Goal: Task Accomplishment & Management: Use online tool/utility

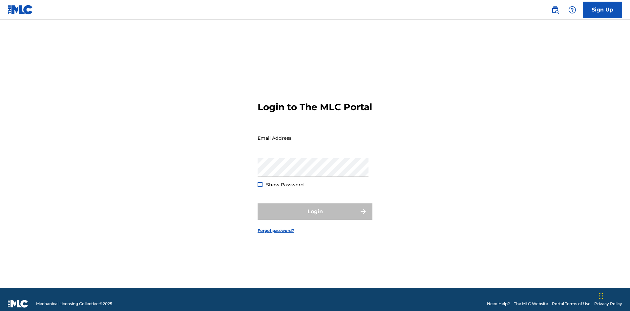
scroll to position [9, 0]
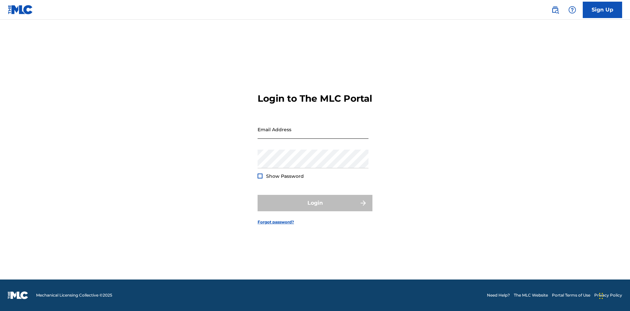
click at [313, 135] on input "Email Address" at bounding box center [313, 129] width 111 height 19
type input "d957ada9-0eca-4ccf-9816-6208a50b242c@mailslurp.biz"
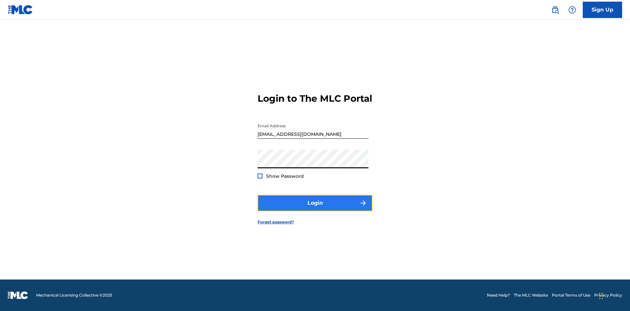
click at [315, 209] on button "Login" at bounding box center [315, 203] width 115 height 16
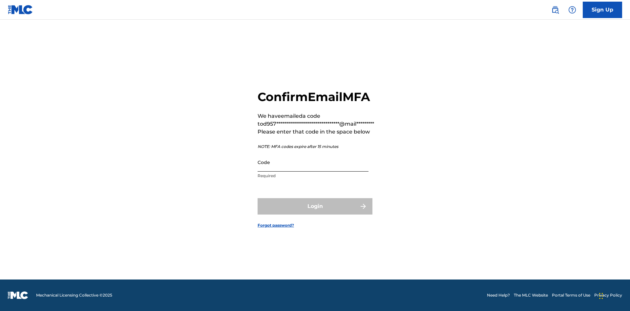
click at [313, 162] on input "Code" at bounding box center [313, 162] width 111 height 19
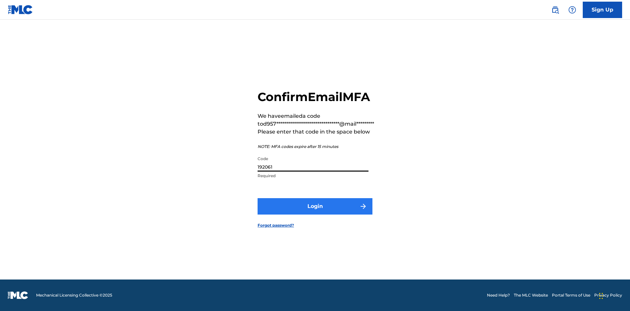
type input "192061"
click at [315, 206] on button "Login" at bounding box center [315, 206] width 115 height 16
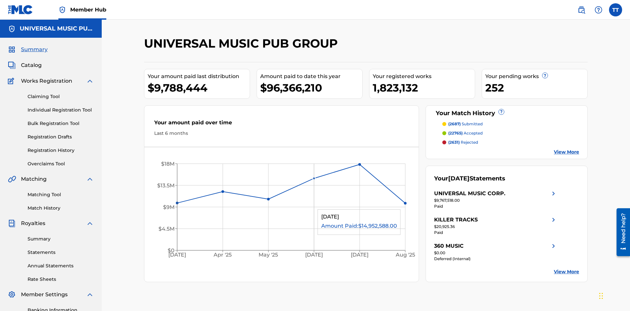
scroll to position [96, 0]
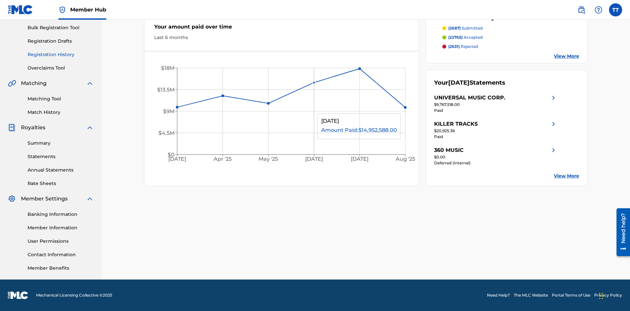
click at [61, 55] on link "Registration History" at bounding box center [61, 54] width 66 height 7
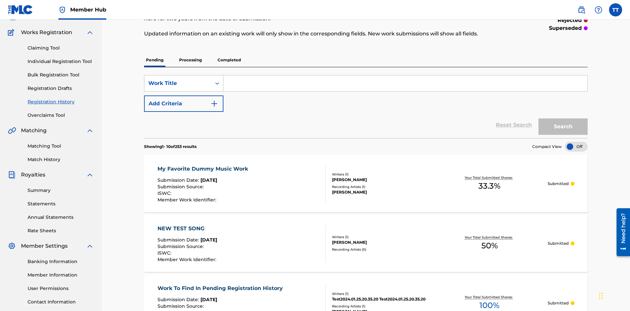
click at [190, 53] on p "Processing" at bounding box center [190, 60] width 27 height 14
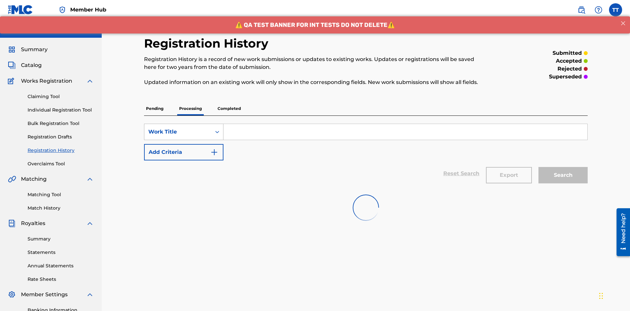
click at [178, 128] on div "Work Title" at bounding box center [177, 132] width 59 height 8
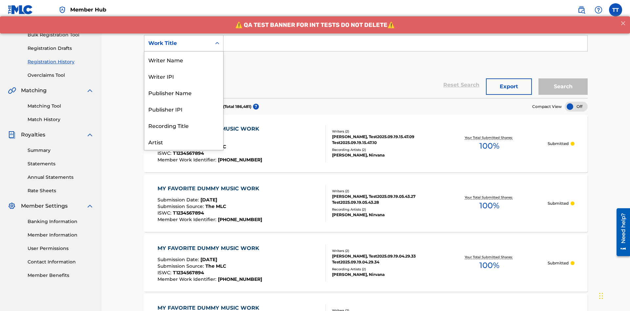
scroll to position [33, 0]
click at [184, 125] on div "ISRC" at bounding box center [183, 125] width 79 height 16
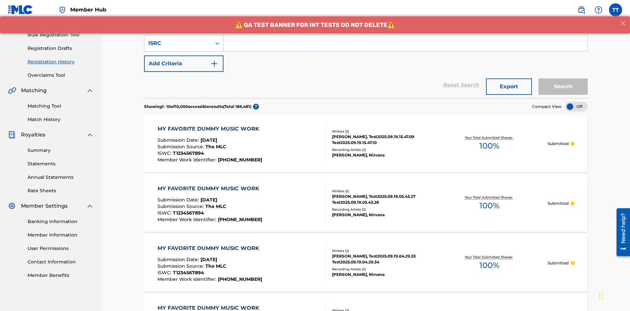
click at [405, 47] on input "Search Form" at bounding box center [406, 43] width 364 height 16
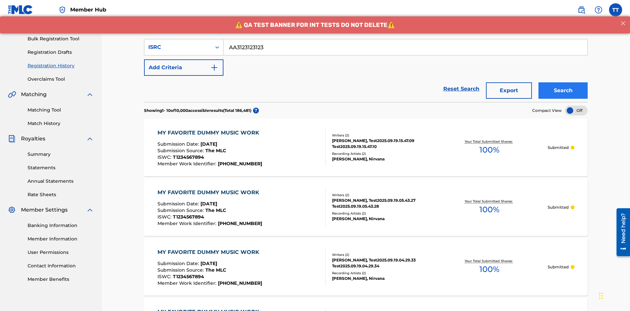
type input "AA3123123123"
click at [563, 82] on button "Search" at bounding box center [563, 90] width 49 height 16
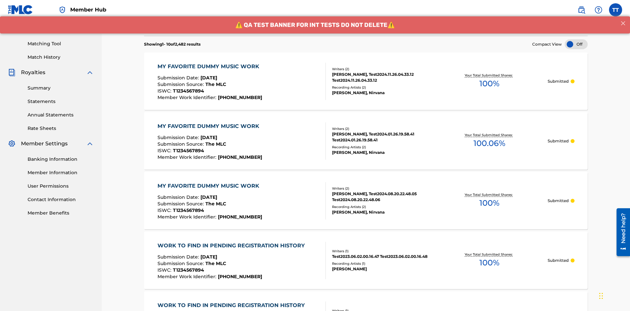
scroll to position [128, 0]
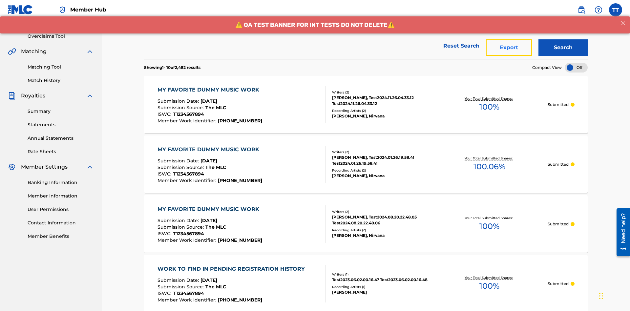
click at [509, 48] on button "Export" at bounding box center [509, 47] width 46 height 16
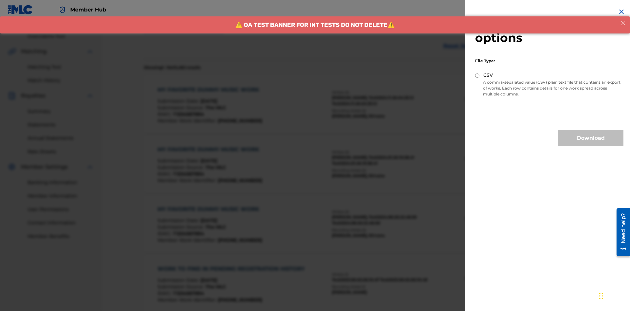
click at [478, 76] on input "CSV" at bounding box center [477, 76] width 4 height 4
radio input "true"
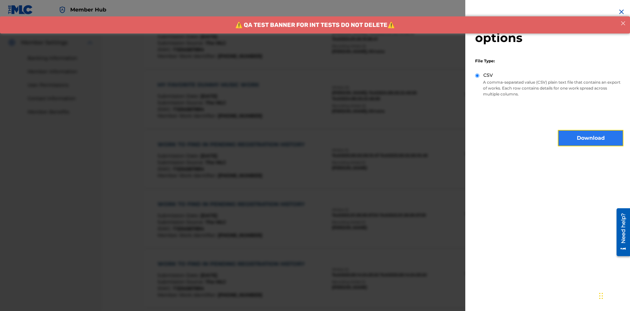
click at [591, 138] on button "Download" at bounding box center [591, 138] width 66 height 16
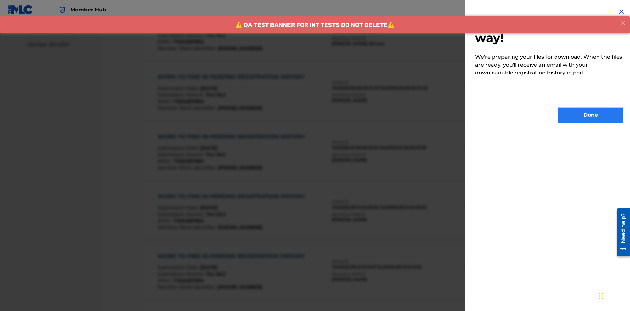
click at [591, 115] on button "Done" at bounding box center [591, 115] width 66 height 16
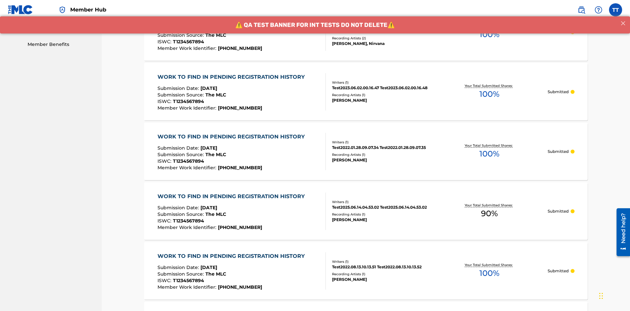
scroll to position [174, 0]
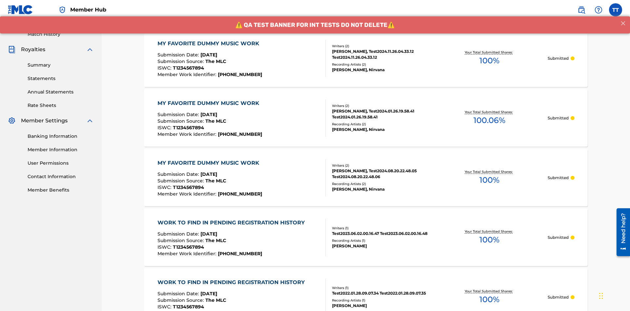
click at [209, 43] on div "MY FAVORITE DUMMY MUSIC WORK" at bounding box center [210, 44] width 105 height 8
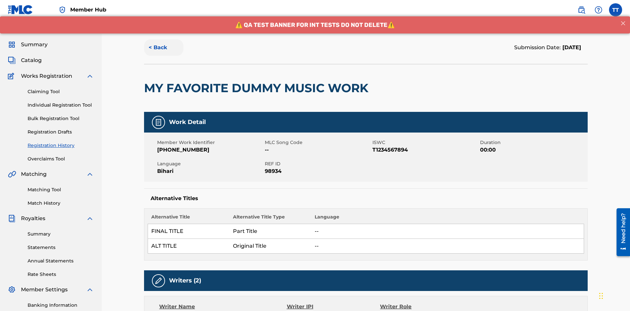
click at [164, 48] on button "< Back" at bounding box center [163, 47] width 39 height 16
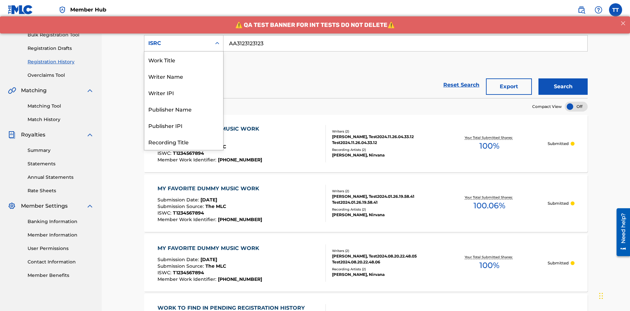
scroll to position [33, 0]
click at [184, 109] on div "Recording Title" at bounding box center [183, 109] width 79 height 16
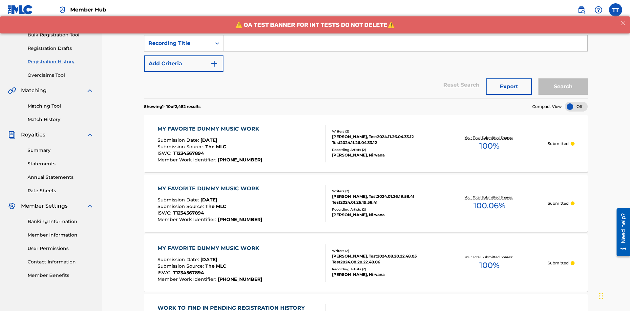
scroll to position [85, 0]
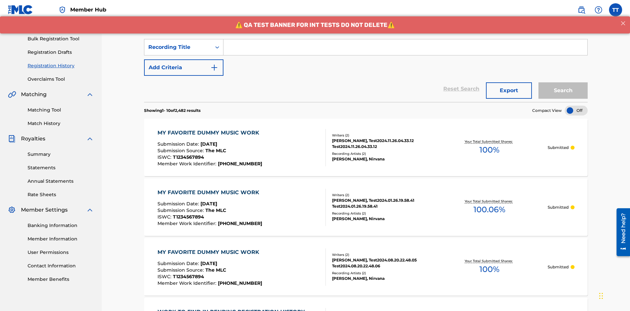
click at [405, 47] on input "Search Form" at bounding box center [406, 47] width 364 height 16
type input "Best Song Ever"
click at [563, 82] on button "Search" at bounding box center [563, 90] width 49 height 16
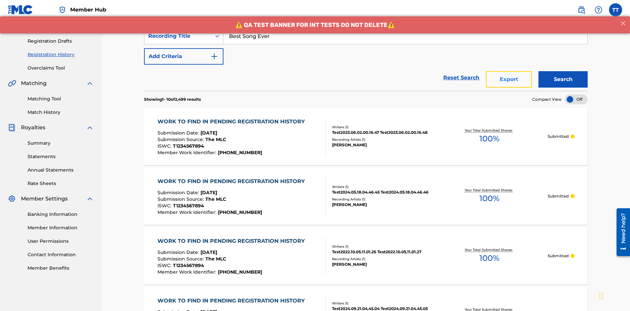
click at [509, 71] on button "Export" at bounding box center [509, 79] width 46 height 16
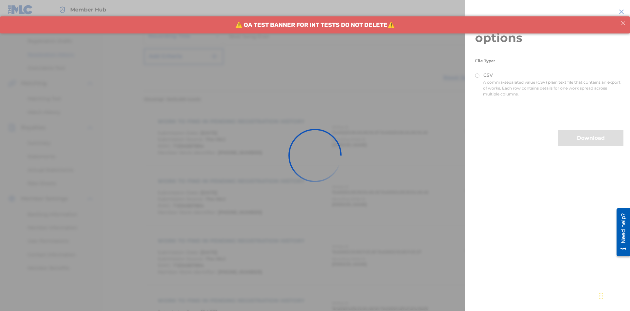
scroll to position [128, 0]
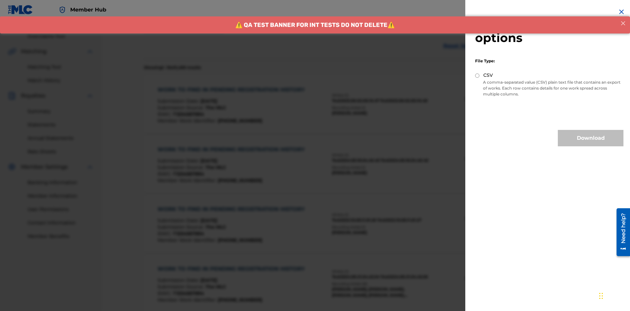
click at [478, 76] on input "CSV" at bounding box center [477, 76] width 4 height 4
radio input "true"
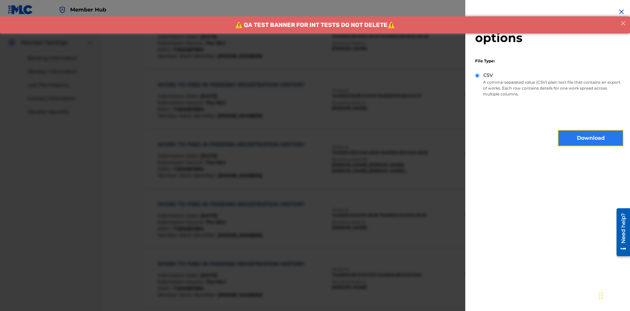
click at [591, 138] on button "Download" at bounding box center [591, 138] width 66 height 16
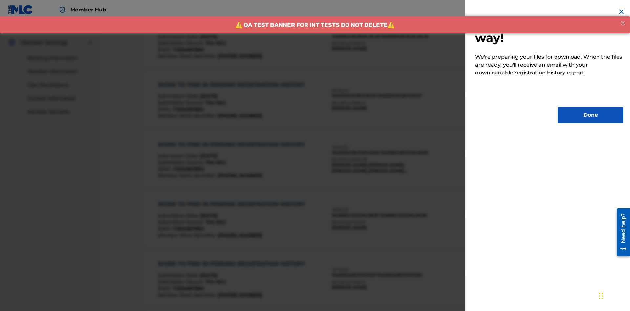
scroll to position [320, 0]
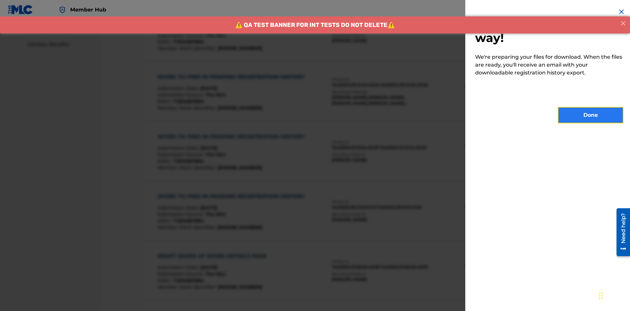
click at [591, 115] on button "Done" at bounding box center [591, 115] width 66 height 16
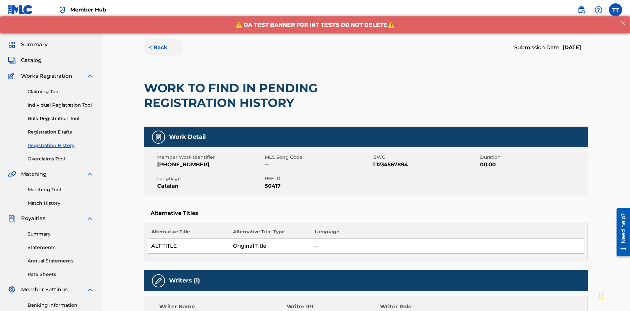
click at [164, 48] on button "< Back" at bounding box center [163, 47] width 39 height 16
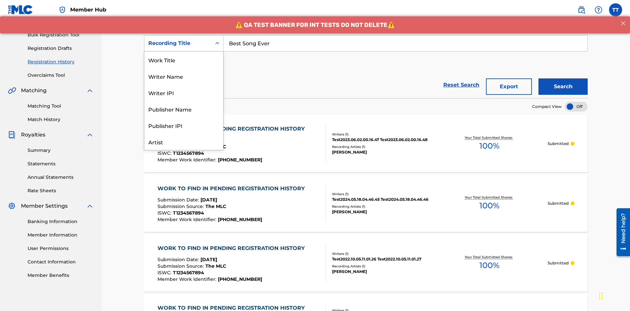
scroll to position [33, 0]
click at [184, 35] on div "Work Title" at bounding box center [183, 27] width 79 height 16
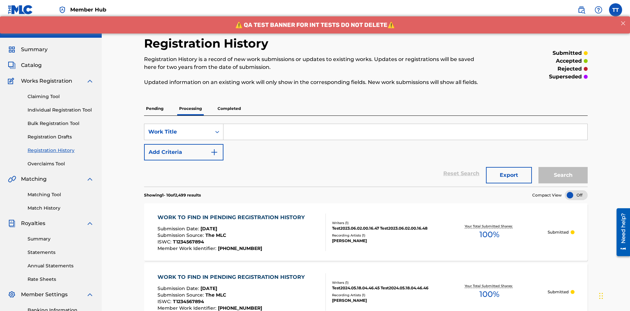
click at [405, 124] on input "Search Form" at bounding box center [406, 132] width 364 height 16
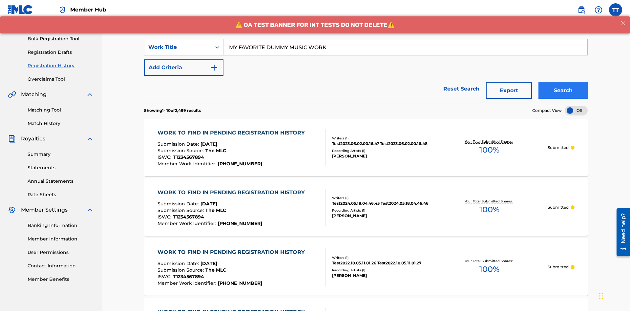
type input "MY FAVORITE DUMMY MUSIC WORK"
click at [563, 82] on button "Search" at bounding box center [563, 90] width 49 height 16
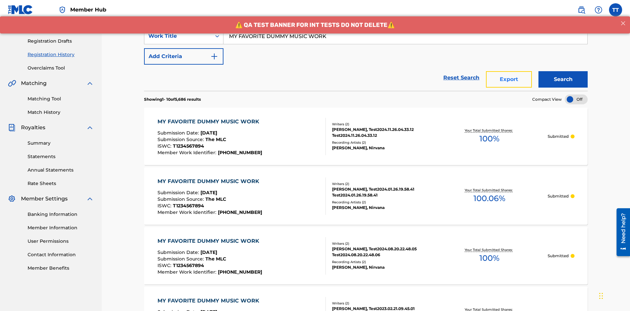
click at [509, 71] on button "Export" at bounding box center [509, 79] width 46 height 16
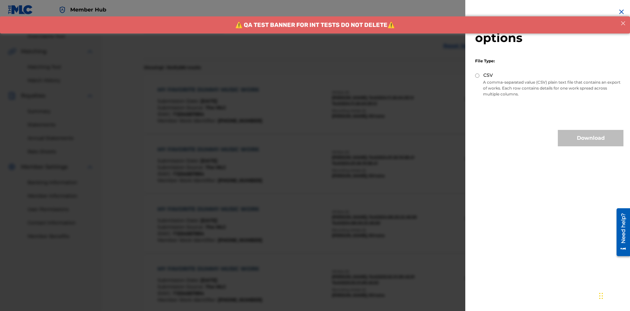
click at [478, 76] on input "CSV" at bounding box center [477, 76] width 4 height 4
radio input "true"
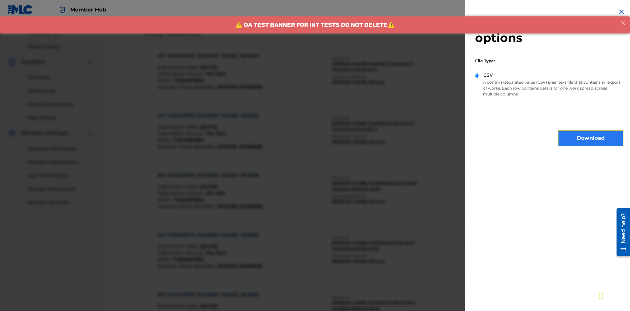
click at [591, 138] on button "Download" at bounding box center [591, 138] width 66 height 16
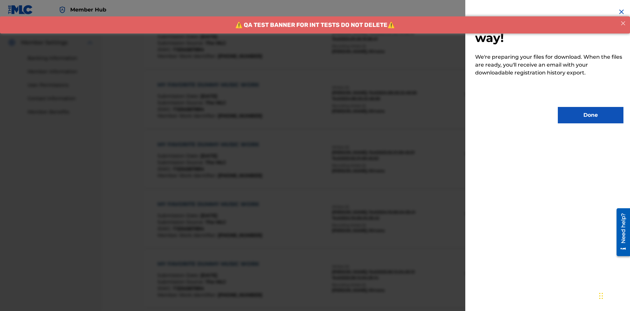
scroll to position [320, 0]
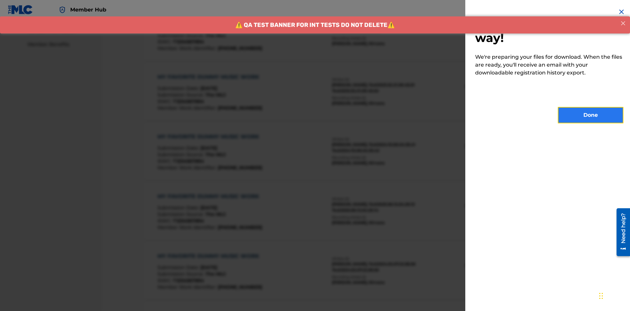
click at [591, 115] on button "Done" at bounding box center [591, 115] width 66 height 16
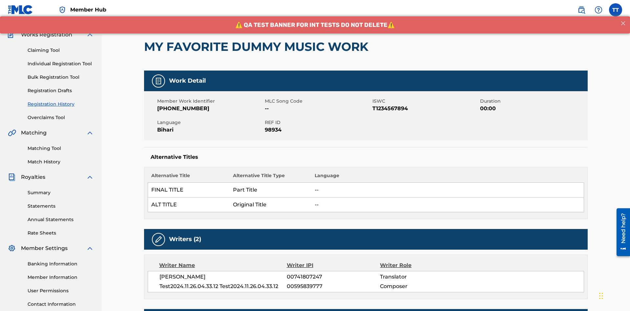
click at [164, 14] on button "< Back" at bounding box center [163, 6] width 39 height 16
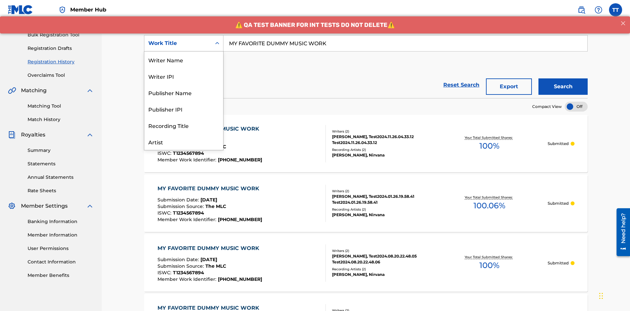
scroll to position [33, 0]
click at [184, 35] on div "Writer Name" at bounding box center [183, 27] width 79 height 16
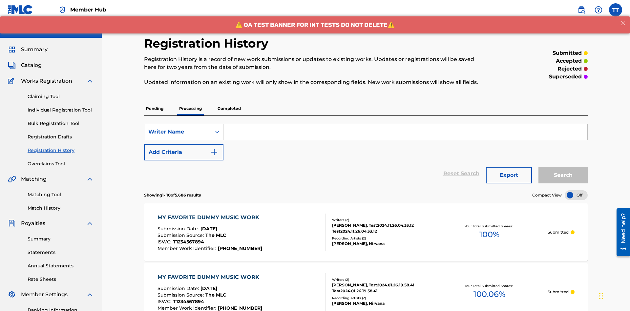
scroll to position [85, 0]
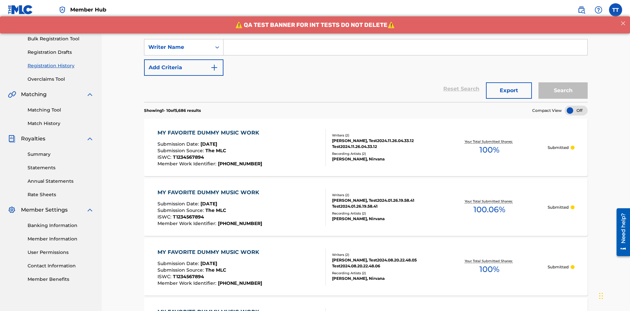
click at [405, 47] on input "Search Form" at bounding box center [406, 47] width 364 height 16
type input "BERKOWITZ"
click at [563, 82] on button "Search" at bounding box center [563, 90] width 49 height 16
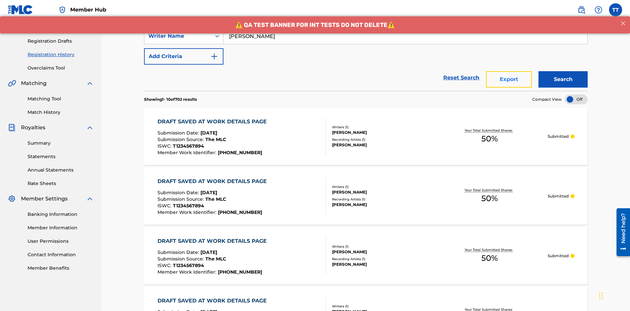
click at [509, 71] on button "Export" at bounding box center [509, 79] width 46 height 16
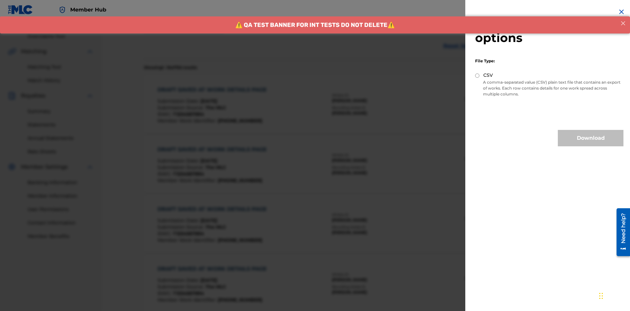
click at [478, 76] on input "CSV" at bounding box center [477, 76] width 4 height 4
radio input "true"
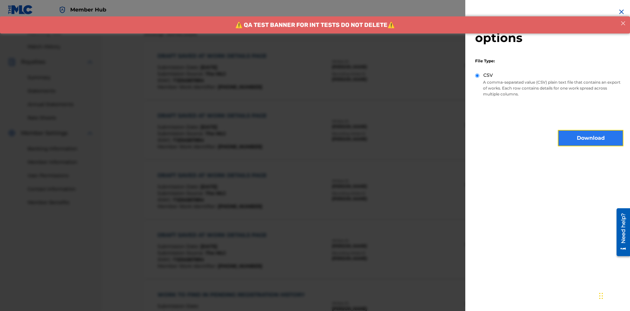
click at [591, 138] on button "Download" at bounding box center [591, 138] width 66 height 16
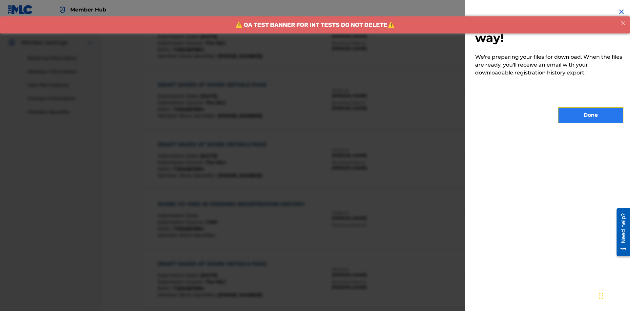
click at [591, 115] on button "Done" at bounding box center [591, 115] width 66 height 16
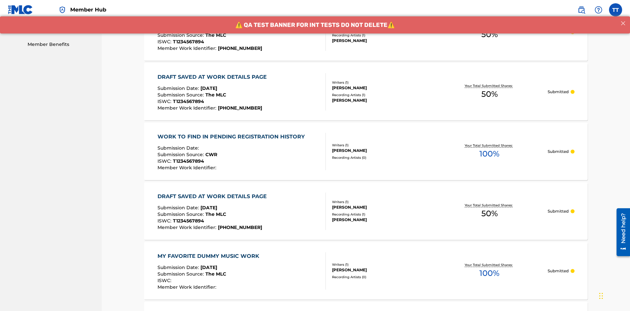
scroll to position [174, 0]
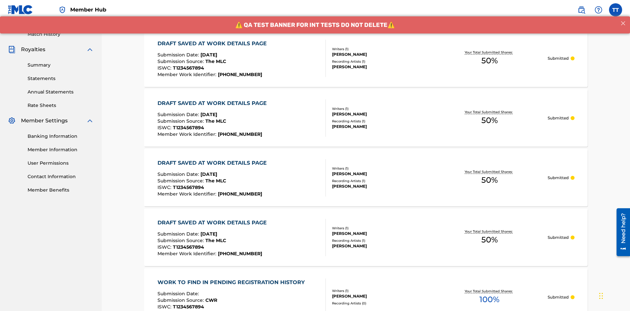
click at [213, 43] on div "DRAFT SAVED AT WORK DETAILS PAGE" at bounding box center [214, 44] width 113 height 8
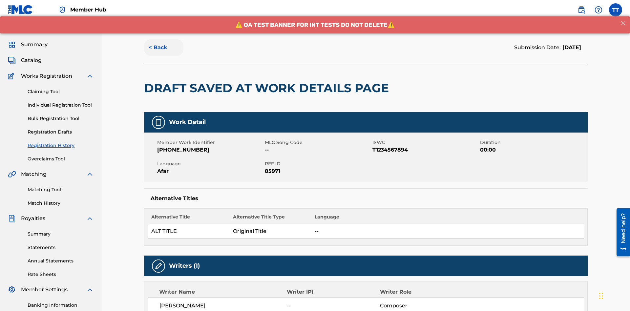
click at [164, 48] on button "< Back" at bounding box center [163, 47] width 39 height 16
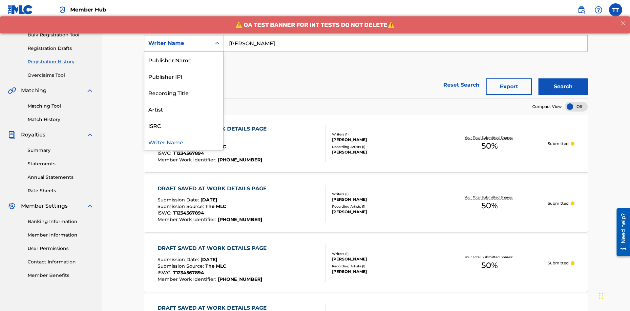
click at [184, 52] on div "Writer IPI" at bounding box center [183, 43] width 79 height 16
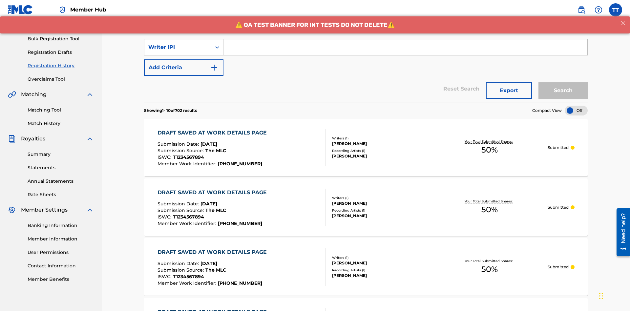
click at [405, 47] on input "Search Form" at bounding box center [406, 47] width 364 height 16
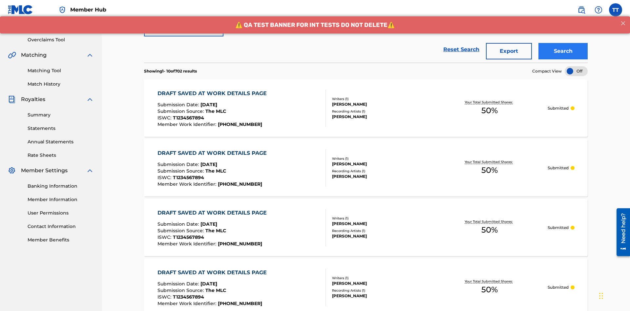
type input "00741807247"
click at [563, 48] on button "Search" at bounding box center [563, 52] width 49 height 16
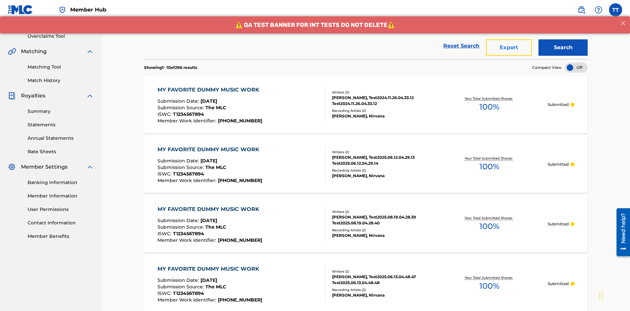
click at [509, 48] on button "Export" at bounding box center [509, 47] width 46 height 16
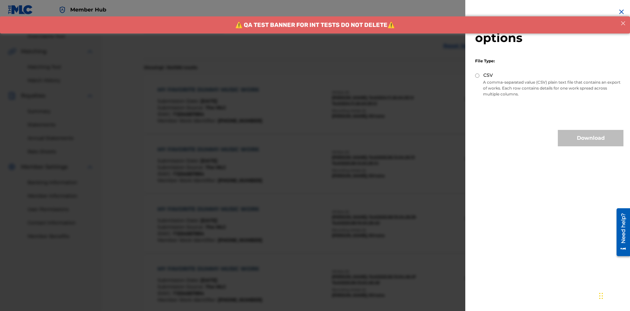
click at [478, 76] on input "CSV" at bounding box center [477, 76] width 4 height 4
radio input "true"
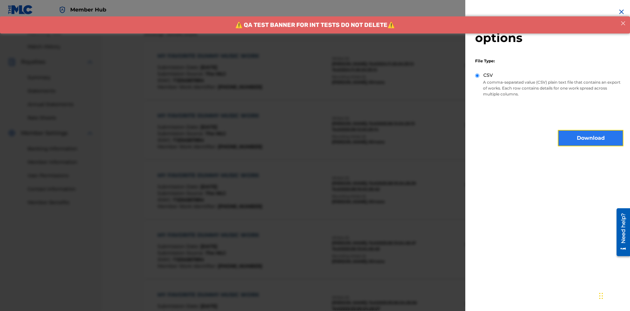
click at [591, 138] on button "Download" at bounding box center [591, 138] width 66 height 16
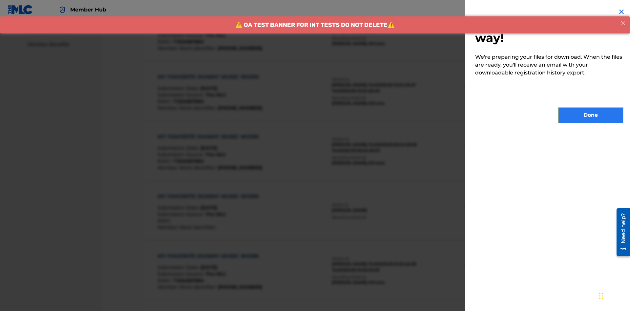
click at [591, 115] on button "Done" at bounding box center [591, 115] width 66 height 16
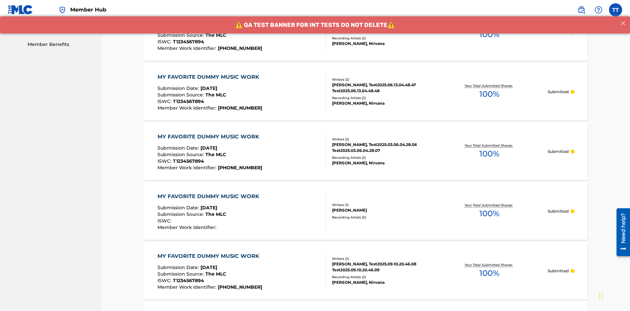
scroll to position [174, 0]
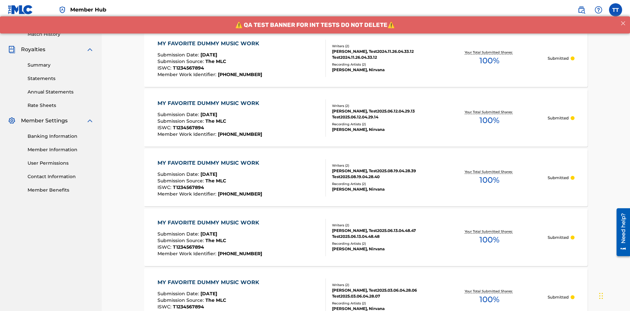
click at [209, 43] on div "MY FAVORITE DUMMY MUSIC WORK" at bounding box center [210, 44] width 105 height 8
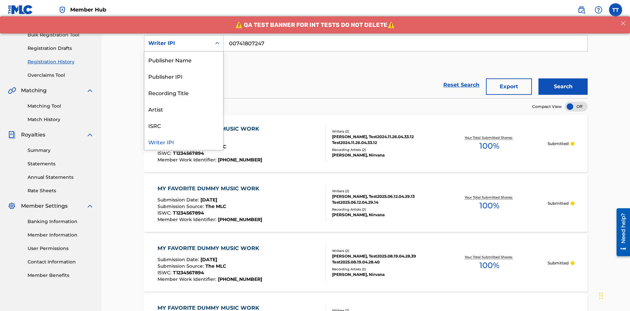
click at [184, 60] on div "Publisher Name" at bounding box center [183, 60] width 79 height 16
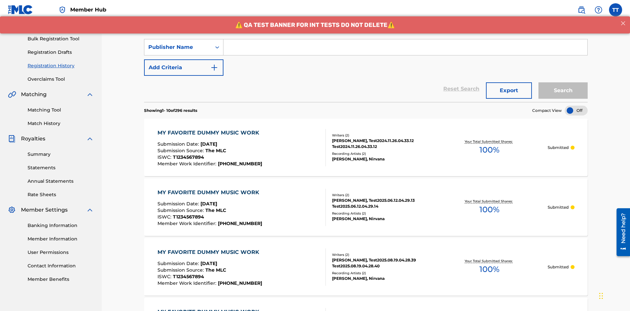
click at [405, 47] on input "Search Form" at bounding box center [406, 47] width 364 height 16
type input "CALACA"
click at [563, 82] on button "Search" at bounding box center [563, 90] width 49 height 16
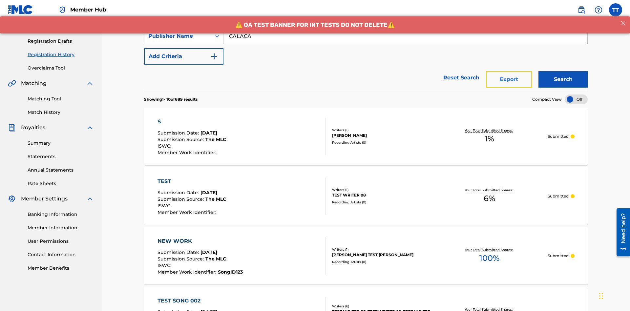
click at [509, 71] on button "Export" at bounding box center [509, 79] width 46 height 16
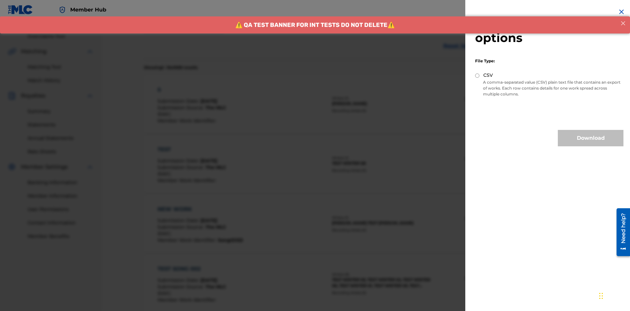
click at [478, 76] on input "CSV" at bounding box center [477, 76] width 4 height 4
radio input "true"
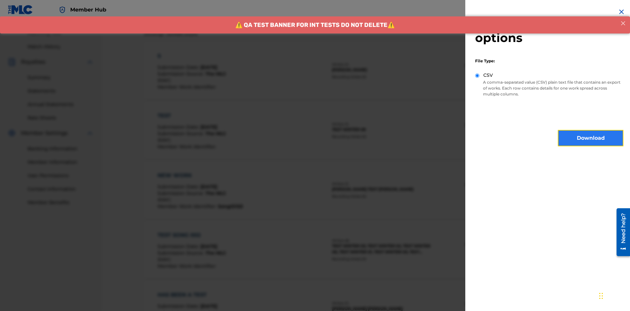
click at [591, 138] on button "Download" at bounding box center [591, 138] width 66 height 16
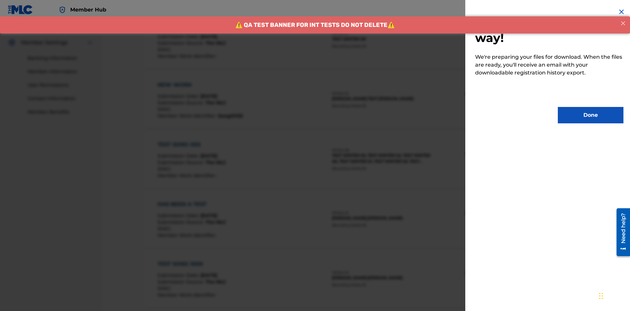
scroll to position [320, 0]
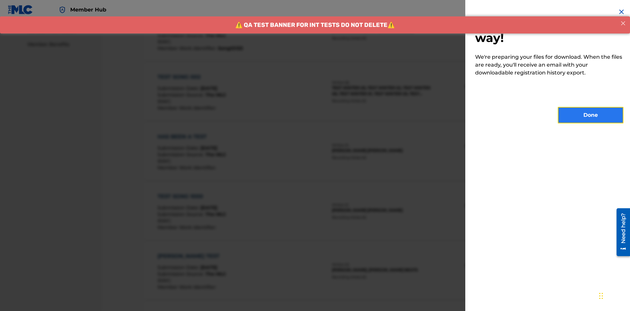
click at [591, 115] on button "Done" at bounding box center [591, 115] width 66 height 16
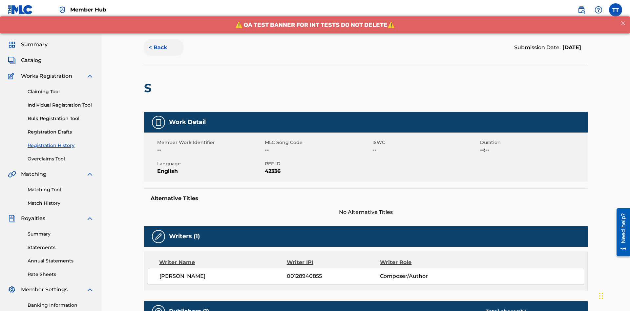
click at [164, 48] on button "< Back" at bounding box center [163, 47] width 39 height 16
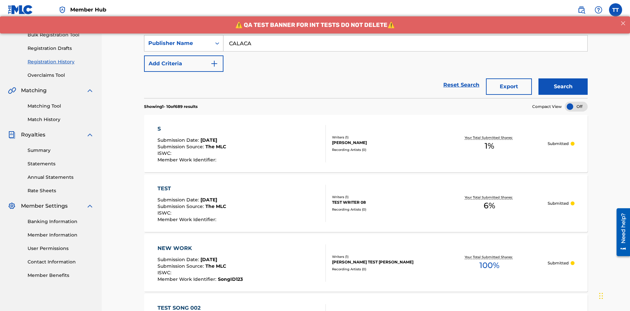
click at [178, 43] on div "Publisher Name" at bounding box center [177, 43] width 59 height 8
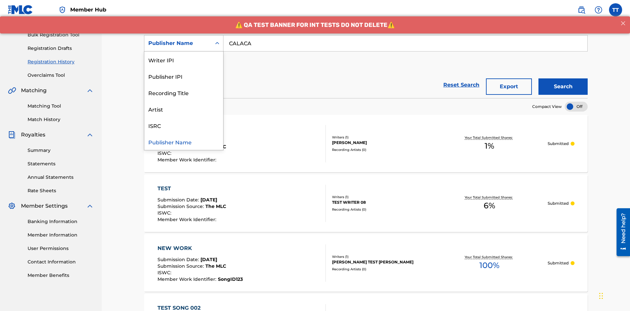
click at [184, 76] on div "Publisher IPI" at bounding box center [183, 76] width 79 height 16
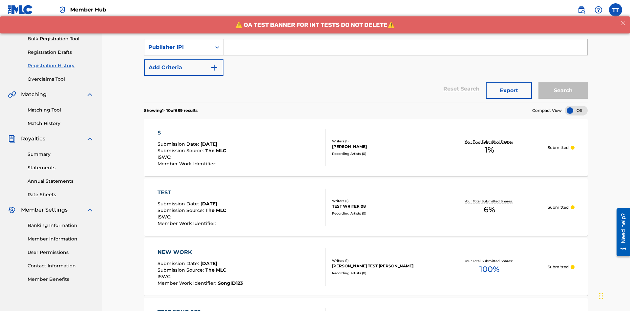
click at [405, 47] on input "Search Form" at bounding box center [406, 47] width 364 height 16
type input "00214463592"
click at [563, 82] on button "Search" at bounding box center [563, 90] width 49 height 16
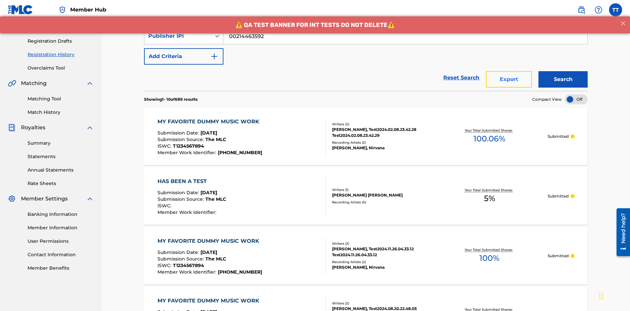
click at [509, 71] on button "Export" at bounding box center [509, 79] width 46 height 16
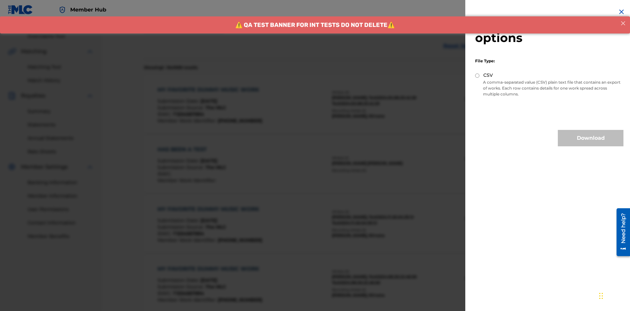
click at [478, 76] on input "CSV" at bounding box center [477, 76] width 4 height 4
radio input "true"
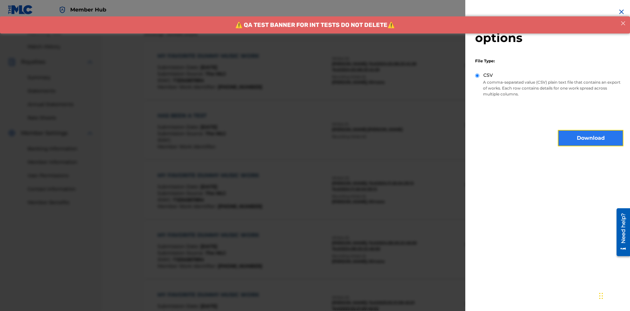
click at [591, 138] on button "Download" at bounding box center [591, 138] width 66 height 16
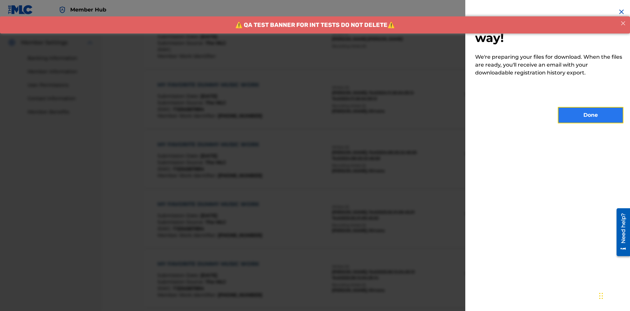
click at [591, 115] on button "Done" at bounding box center [591, 115] width 66 height 16
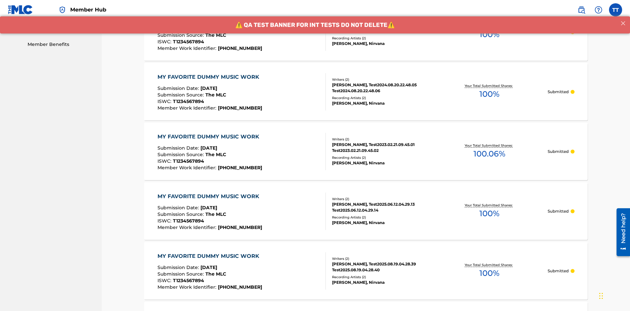
scroll to position [174, 0]
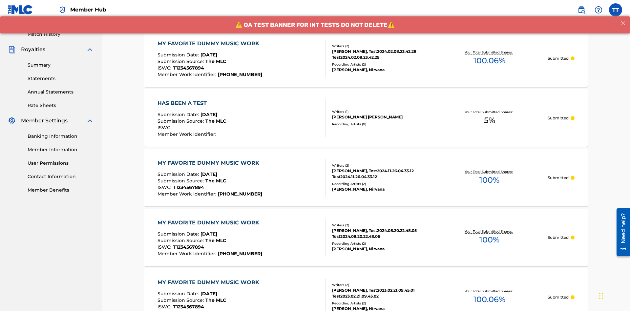
click at [209, 43] on div "MY FAVORITE DUMMY MUSIC WORK" at bounding box center [210, 44] width 105 height 8
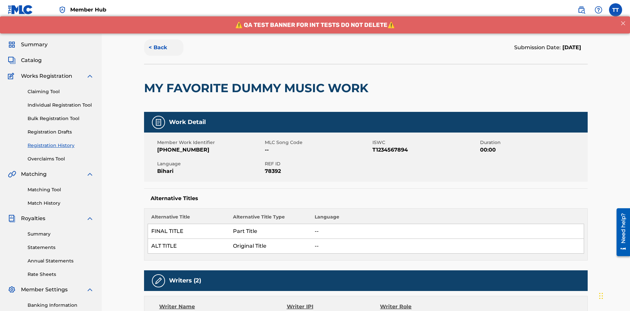
click at [164, 48] on button "< Back" at bounding box center [163, 47] width 39 height 16
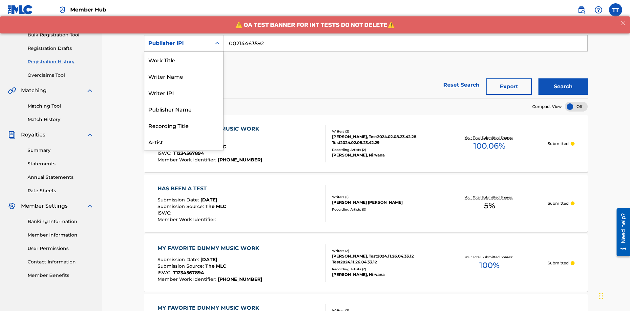
scroll to position [33, 0]
click at [184, 109] on div "Artist" at bounding box center [183, 109] width 79 height 16
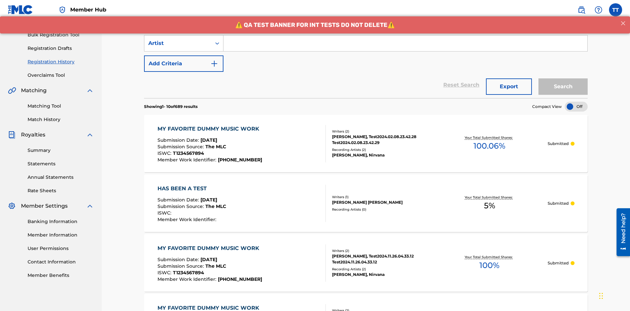
click at [405, 47] on input "Search Form" at bounding box center [406, 43] width 364 height 16
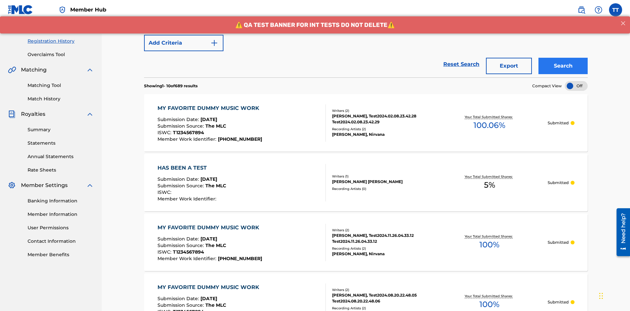
type input "Joe Lewis"
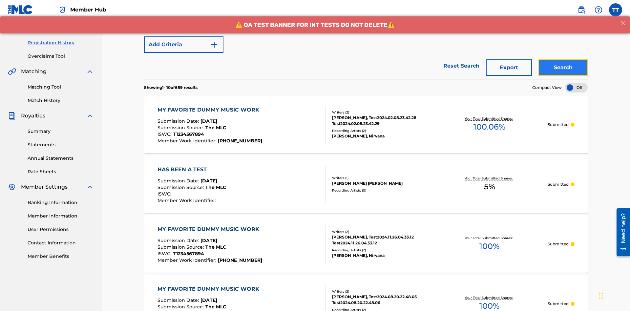
click at [563, 59] on button "Search" at bounding box center [563, 67] width 49 height 16
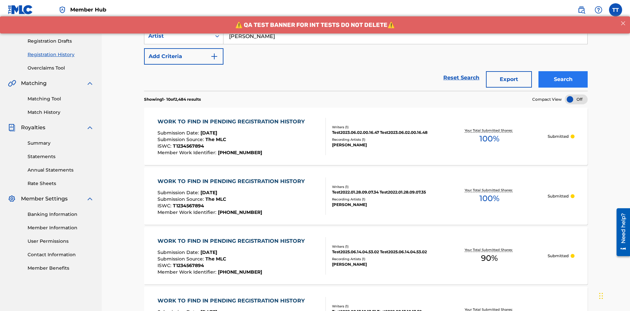
scroll to position [128, 0]
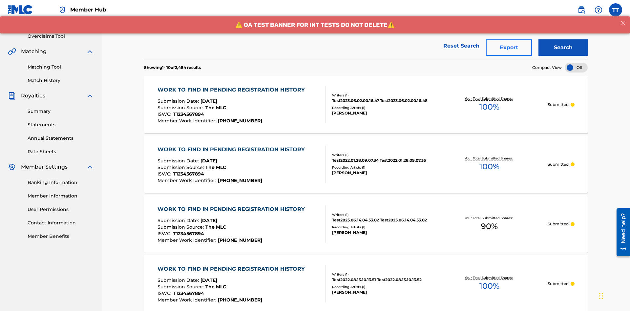
click at [509, 48] on button "Export" at bounding box center [509, 47] width 46 height 16
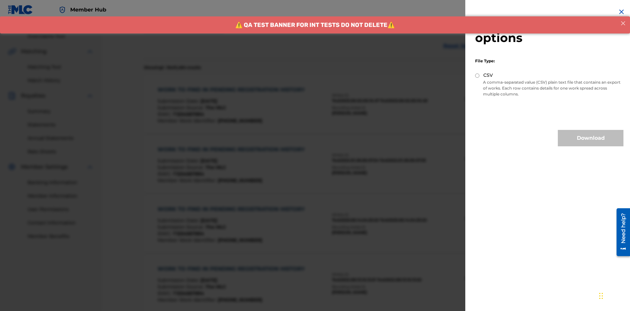
scroll to position [162, 0]
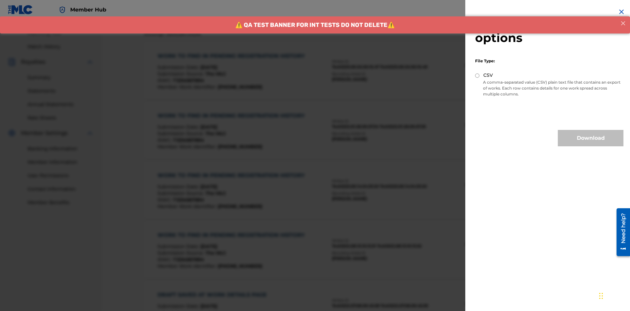
click at [478, 76] on input "CSV" at bounding box center [477, 76] width 4 height 4
radio input "true"
